Goal: Communication & Community: Answer question/provide support

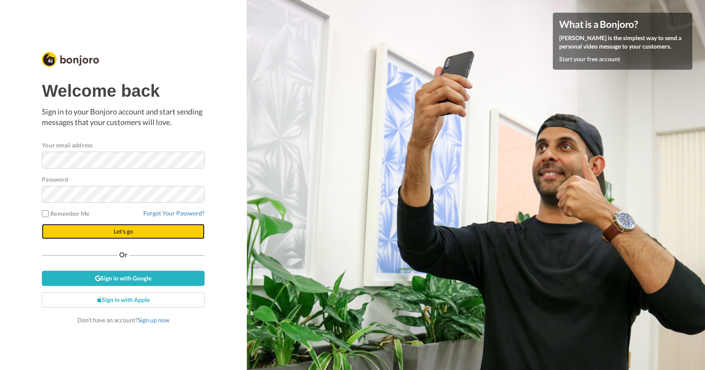
click at [127, 233] on span "Let's go" at bounding box center [123, 231] width 19 height 7
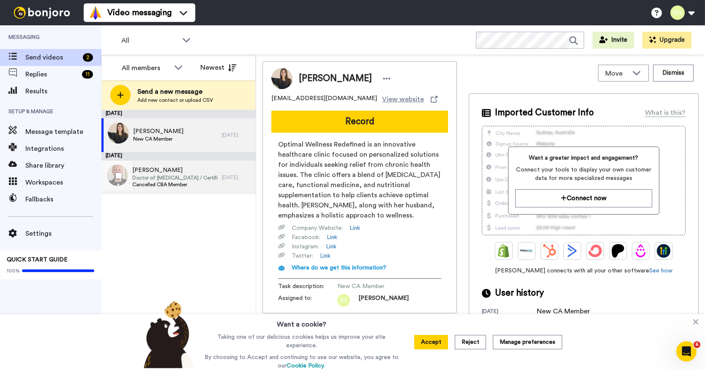
click at [153, 170] on span "[PERSON_NAME]" at bounding box center [174, 170] width 85 height 8
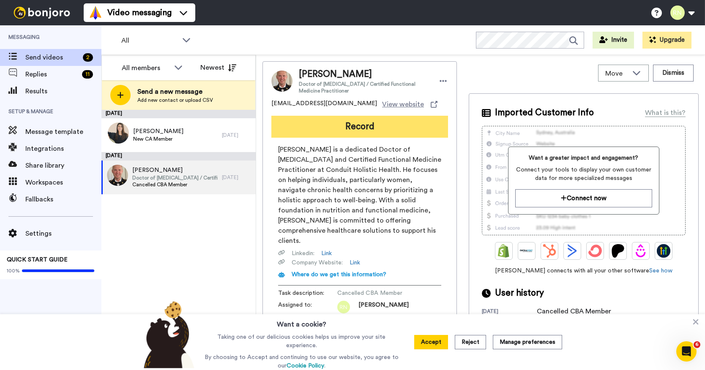
click at [357, 125] on button "Record" at bounding box center [359, 127] width 177 height 22
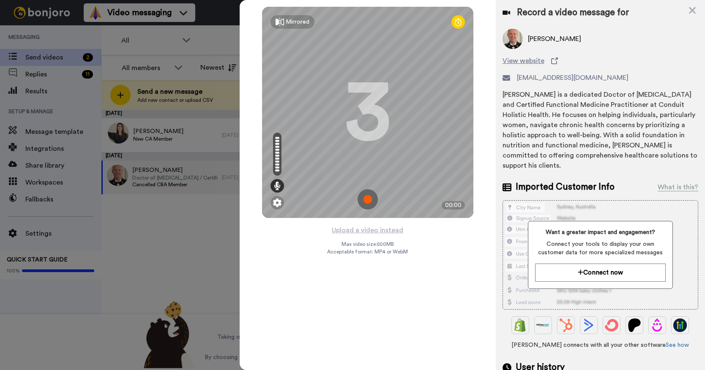
scroll to position [67, 0]
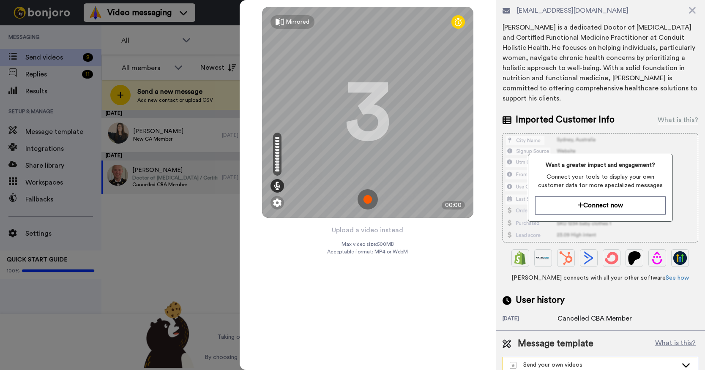
click at [685, 361] on icon at bounding box center [686, 365] width 10 height 8
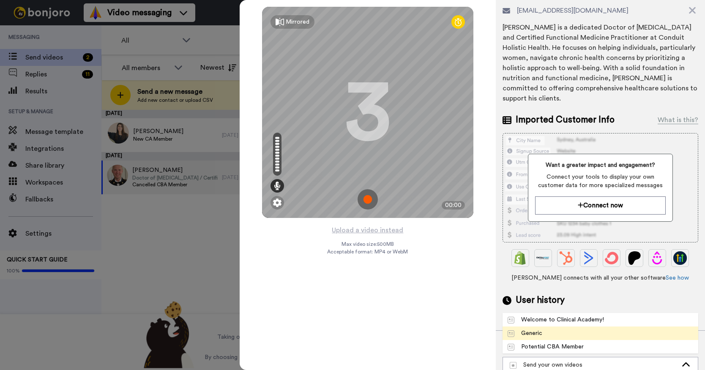
click at [532, 329] on div "Generic" at bounding box center [525, 333] width 35 height 8
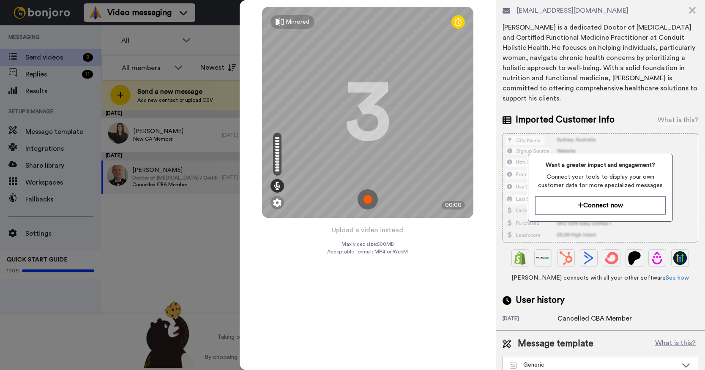
click at [368, 199] on img at bounding box center [368, 199] width 20 height 20
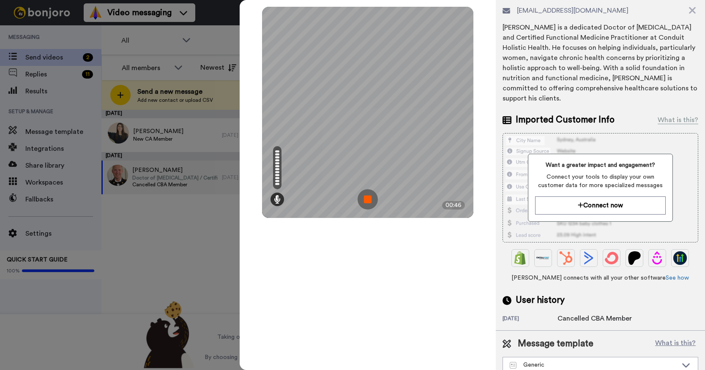
click at [367, 192] on img at bounding box center [368, 199] width 20 height 20
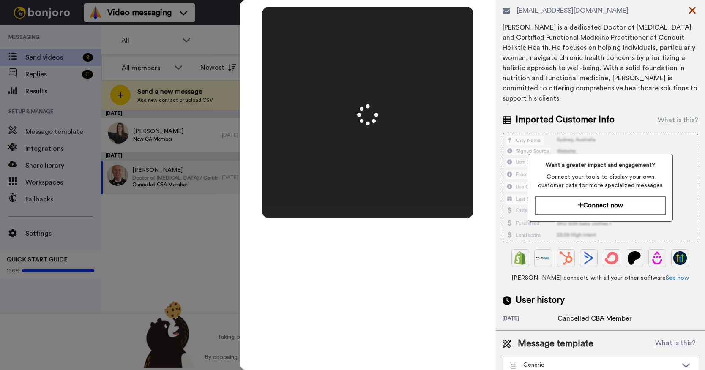
click at [692, 8] on icon at bounding box center [692, 10] width 8 height 11
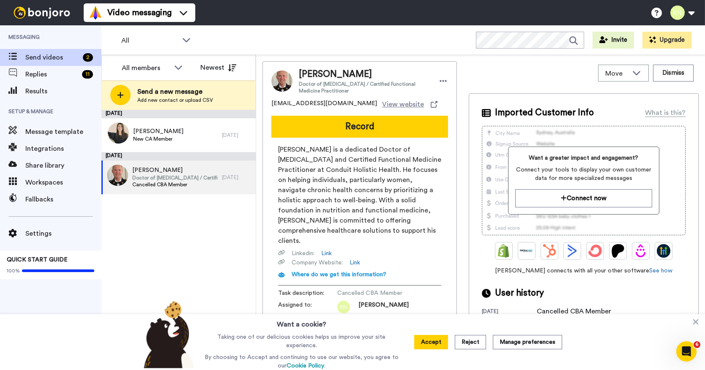
scroll to position [0, 0]
